Goal: Task Accomplishment & Management: Use online tool/utility

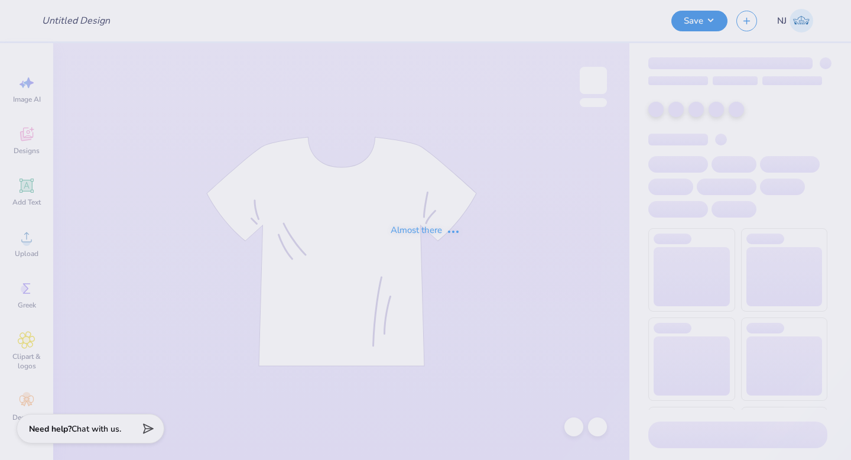
type input "sweatshirts"
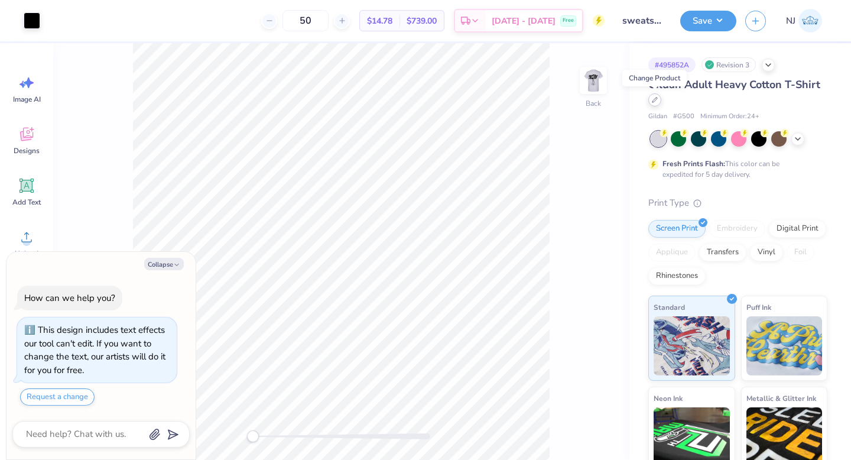
click at [656, 100] on icon at bounding box center [655, 100] width 6 height 6
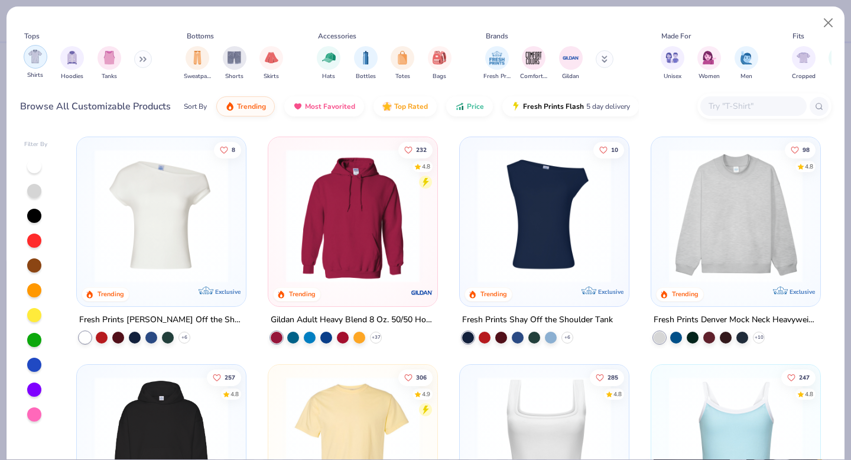
click at [45, 58] on div "filter for Shirts" at bounding box center [36, 57] width 24 height 24
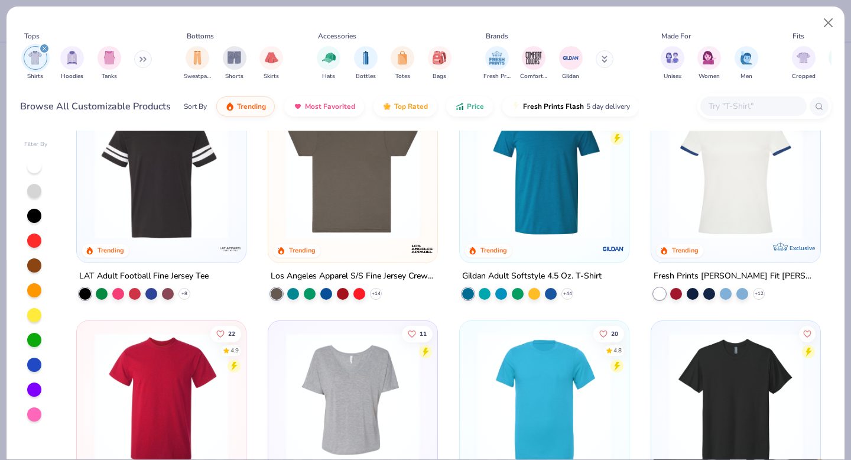
scroll to position [656, 0]
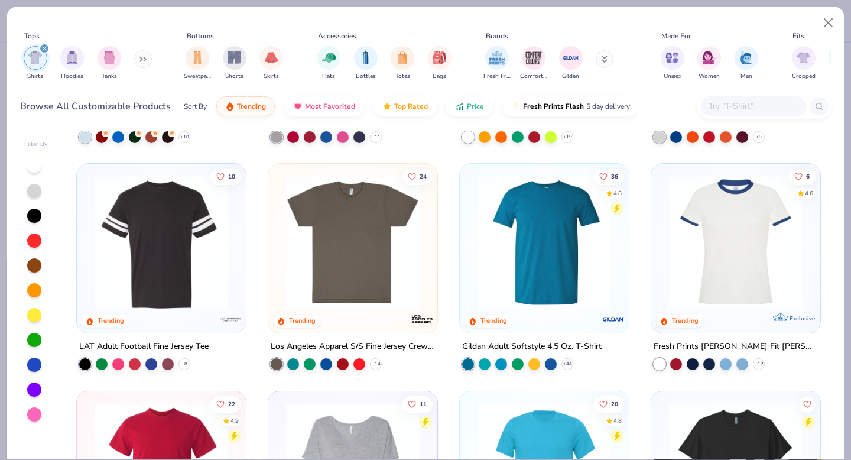
click at [375, 289] on img at bounding box center [352, 243] width 145 height 134
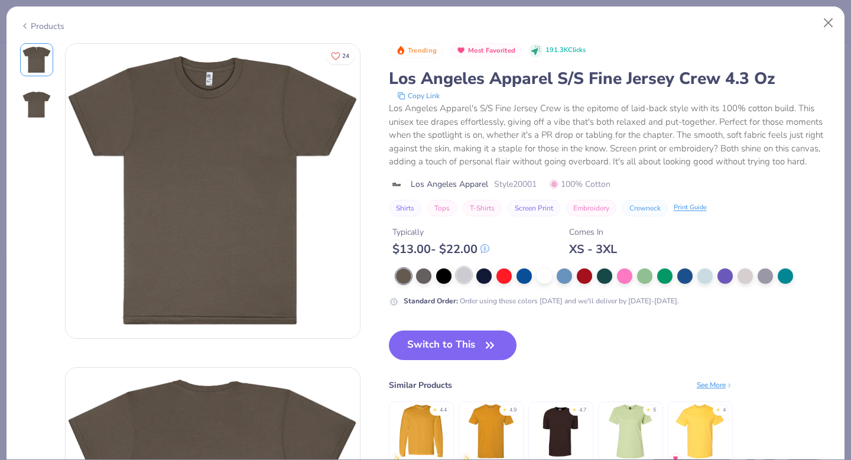
click at [459, 273] on div at bounding box center [463, 274] width 15 height 15
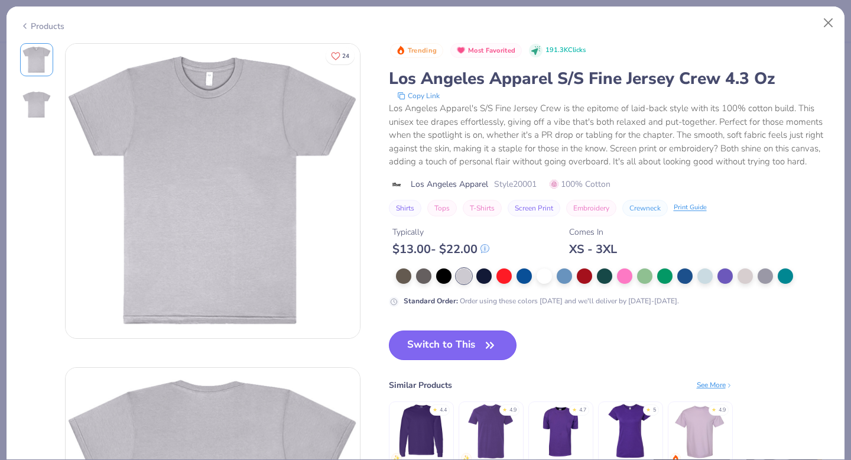
click at [465, 348] on button "Switch to This" at bounding box center [453, 346] width 128 height 30
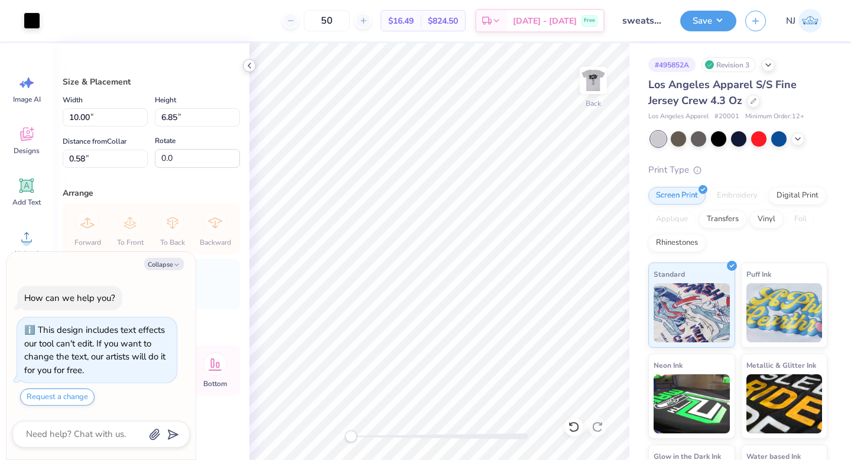
click at [249, 64] on polyline at bounding box center [249, 65] width 2 height 5
click at [168, 262] on button "Collapse" at bounding box center [164, 264] width 40 height 12
type textarea "x"
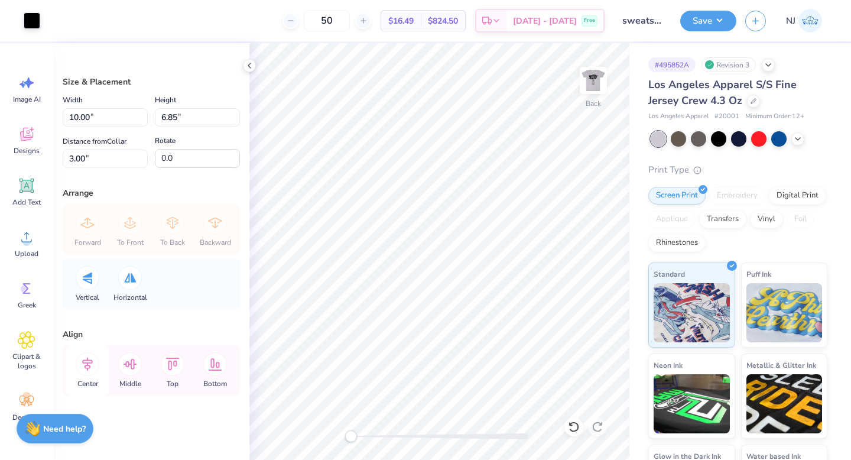
click at [87, 365] on icon at bounding box center [87, 365] width 11 height 14
click at [248, 64] on icon at bounding box center [249, 65] width 9 height 9
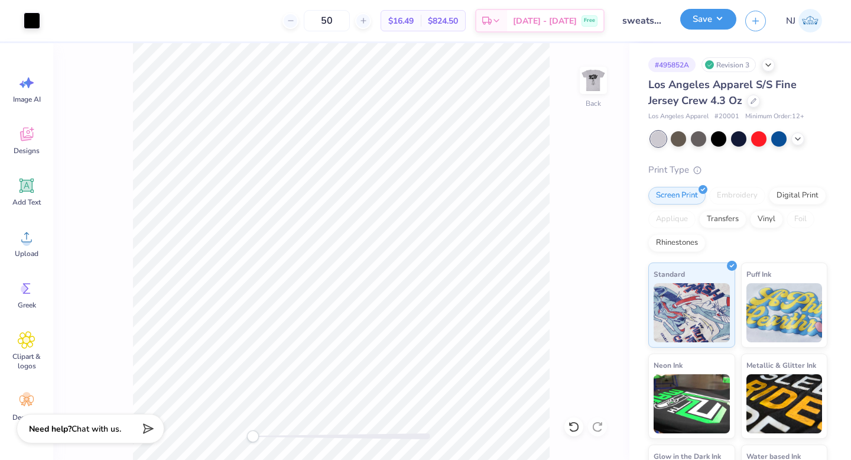
click at [731, 24] on button "Save" at bounding box center [709, 19] width 56 height 21
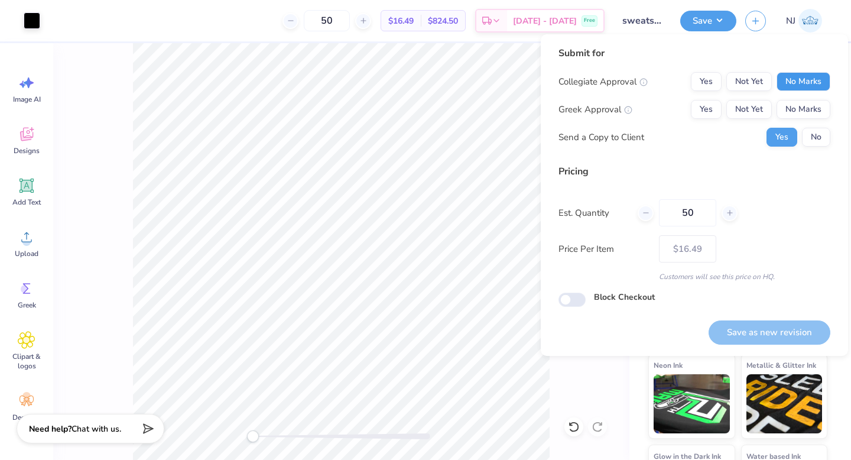
click at [800, 77] on button "No Marks" at bounding box center [804, 81] width 54 height 19
click at [800, 117] on button "No Marks" at bounding box center [804, 109] width 54 height 19
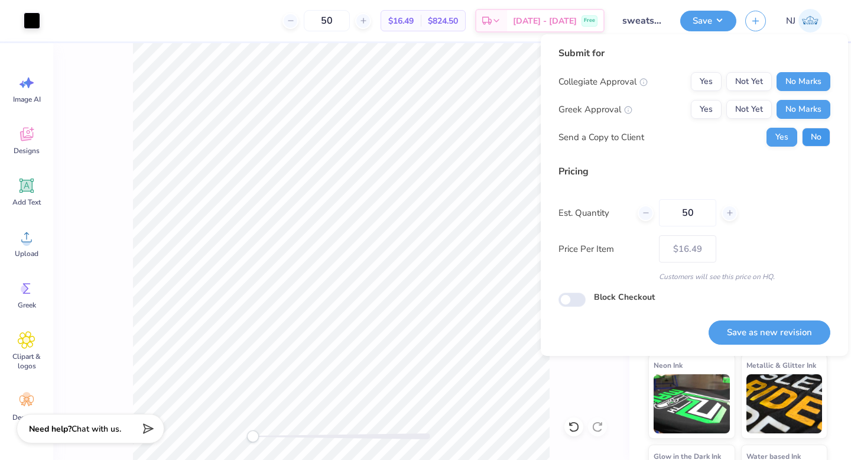
click at [817, 131] on button "No" at bounding box center [816, 137] width 28 height 19
click at [812, 325] on button "Save as new revision" at bounding box center [770, 332] width 122 height 24
type input "$16.49"
